Goal: Transaction & Acquisition: Download file/media

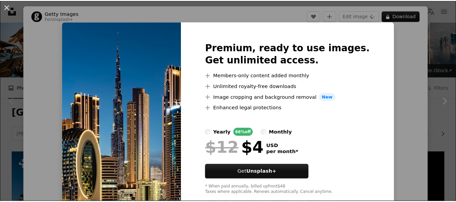
scroll to position [15, 0]
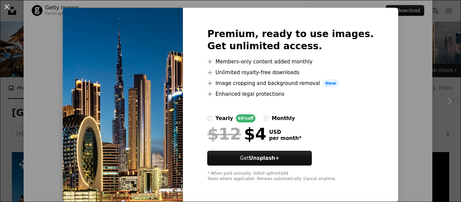
click at [414, 26] on div "An X shape Premium, ready to use images. Get unlimited access. A plus sign Memb…" at bounding box center [230, 101] width 461 height 202
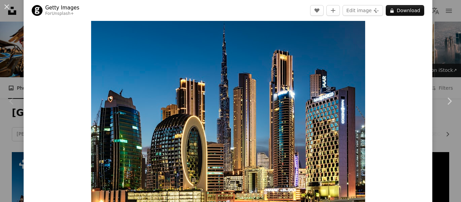
click at [441, 31] on div "An X shape Chevron left Chevron right Getty Images For Unsplash+ A heart A plus…" at bounding box center [230, 101] width 461 height 202
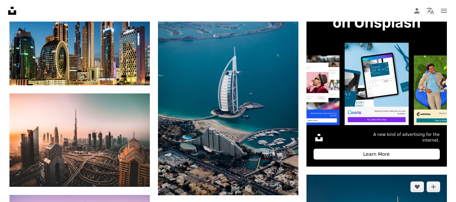
scroll to position [169, 0]
